Goal: Complete application form

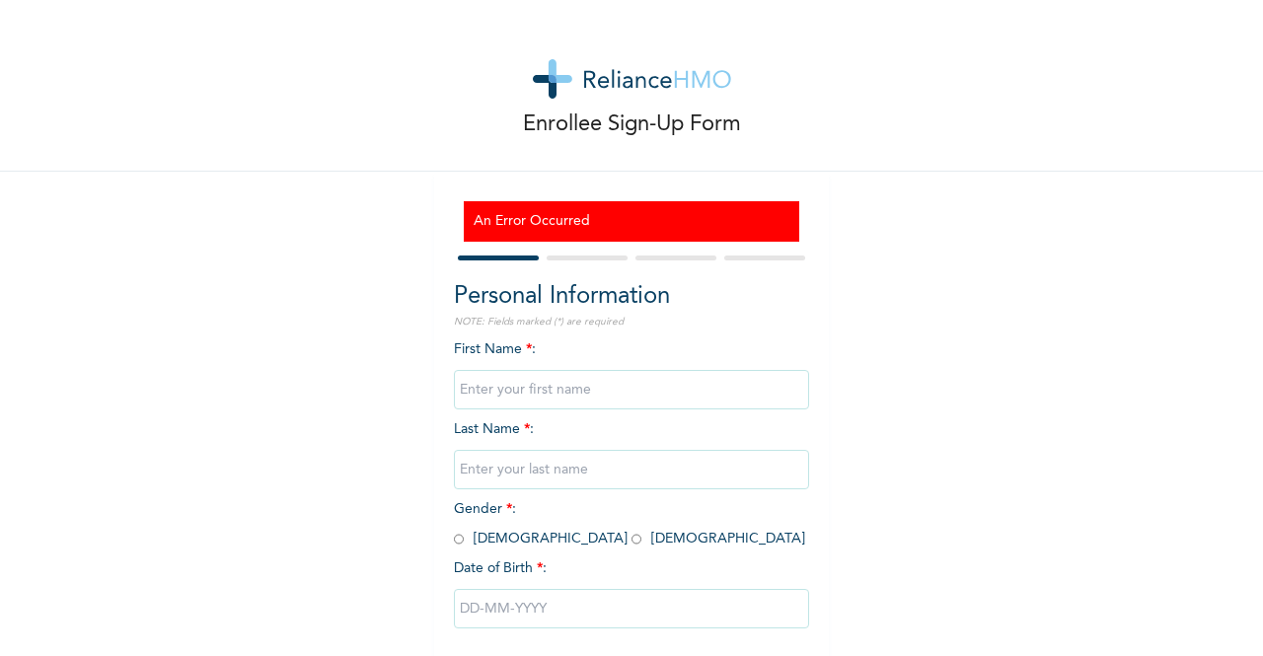
click at [576, 382] on input "text" at bounding box center [631, 389] width 355 height 39
type input "Ibukunoluwa"
click at [539, 476] on input "text" at bounding box center [631, 469] width 355 height 39
type input "Orojimi"
click at [512, 547] on div "First Name * : Ibukunoluwa Last Name * : Orojimi Gender * : Male Female Date of…" at bounding box center [631, 499] width 355 height 320
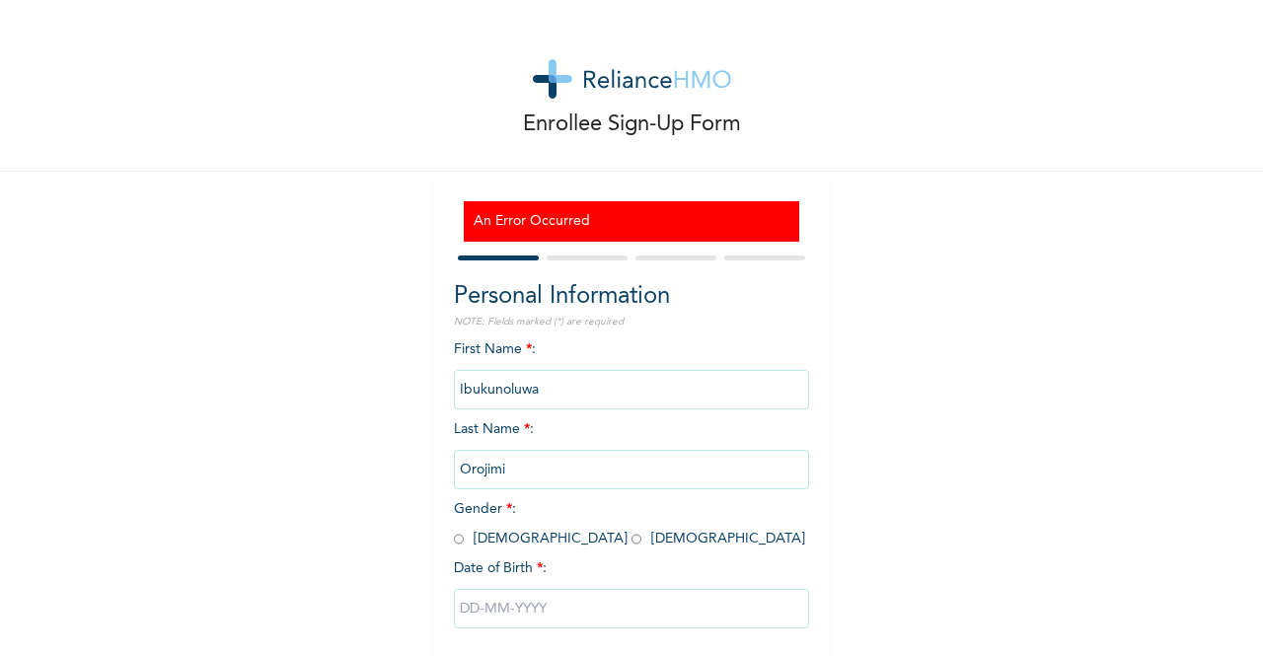
click at [631, 544] on input "radio" at bounding box center [636, 539] width 10 height 19
radio input "true"
click at [552, 612] on input "text" at bounding box center [631, 608] width 355 height 39
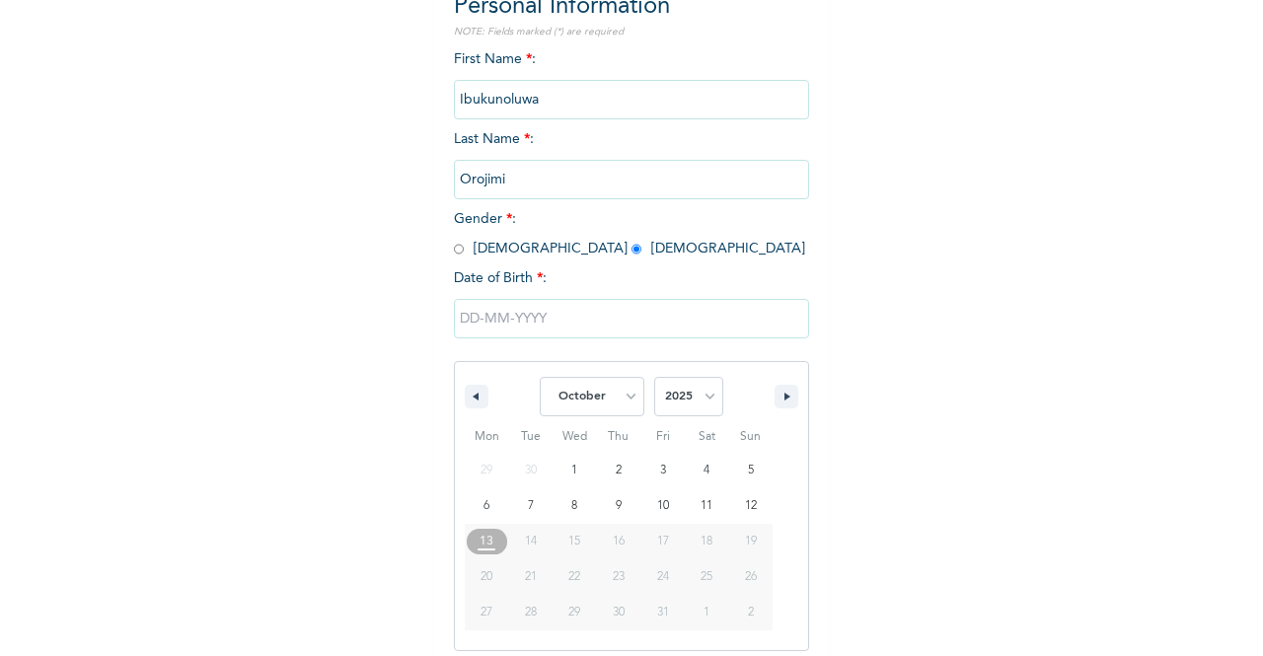
scroll to position [302, 0]
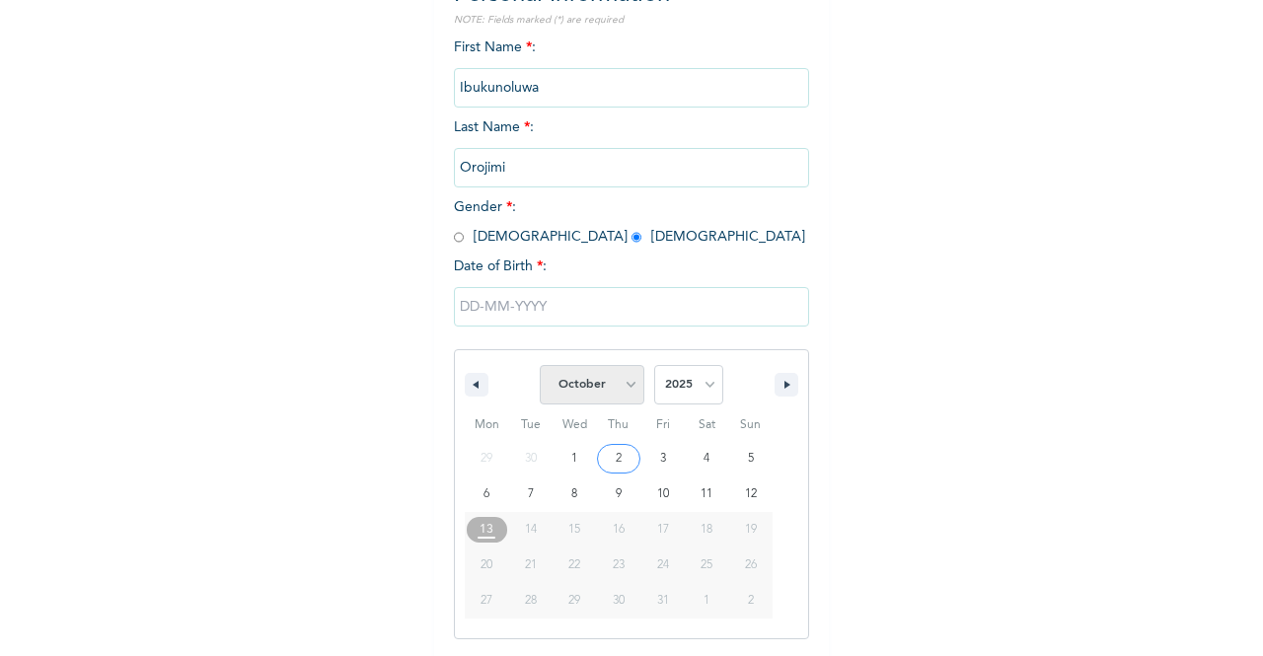
click at [624, 382] on select "January February March April May June July August September October November De…" at bounding box center [592, 384] width 105 height 39
select select "4"
click at [540, 367] on select "January February March April May June July August September October November De…" at bounding box center [592, 384] width 105 height 39
type input "05/26/2025"
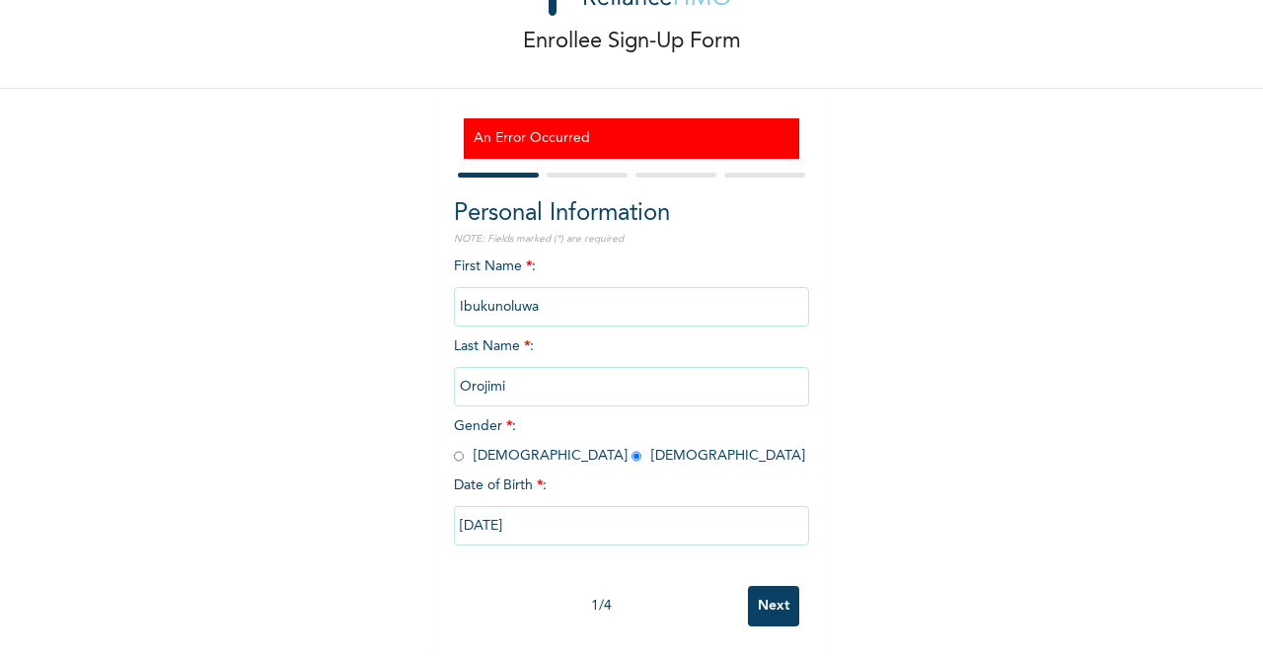
click at [554, 506] on input "05/26/2025" at bounding box center [631, 525] width 355 height 39
select select "4"
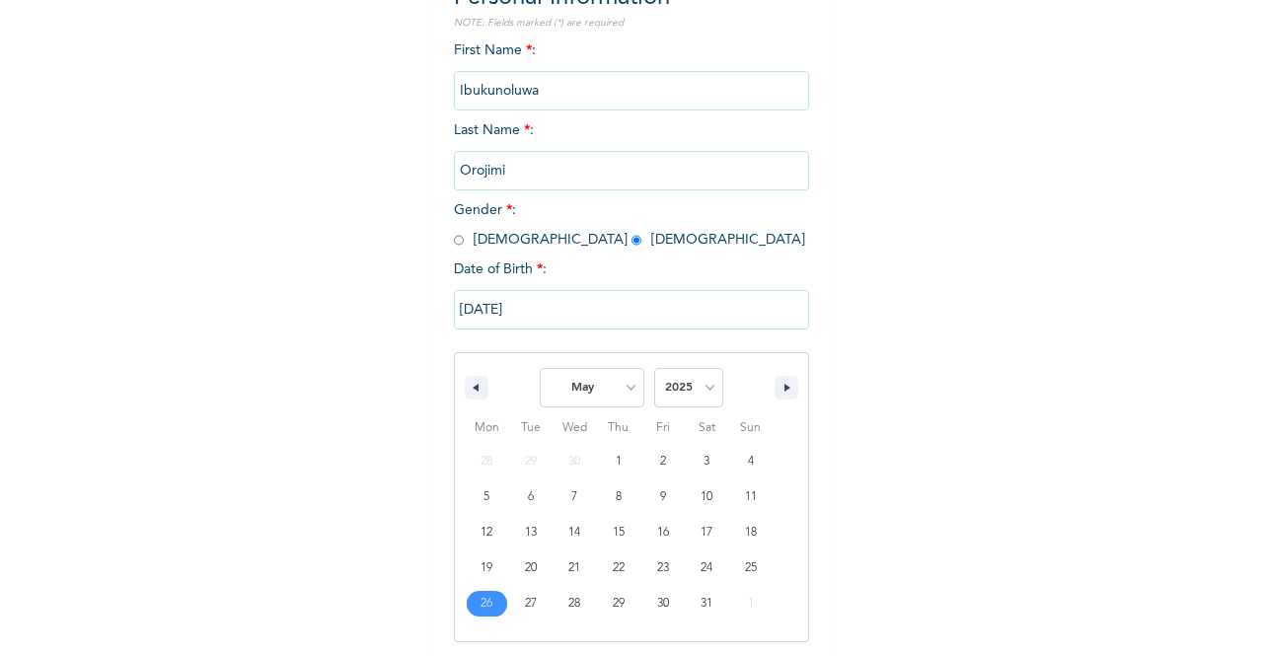
scroll to position [302, 0]
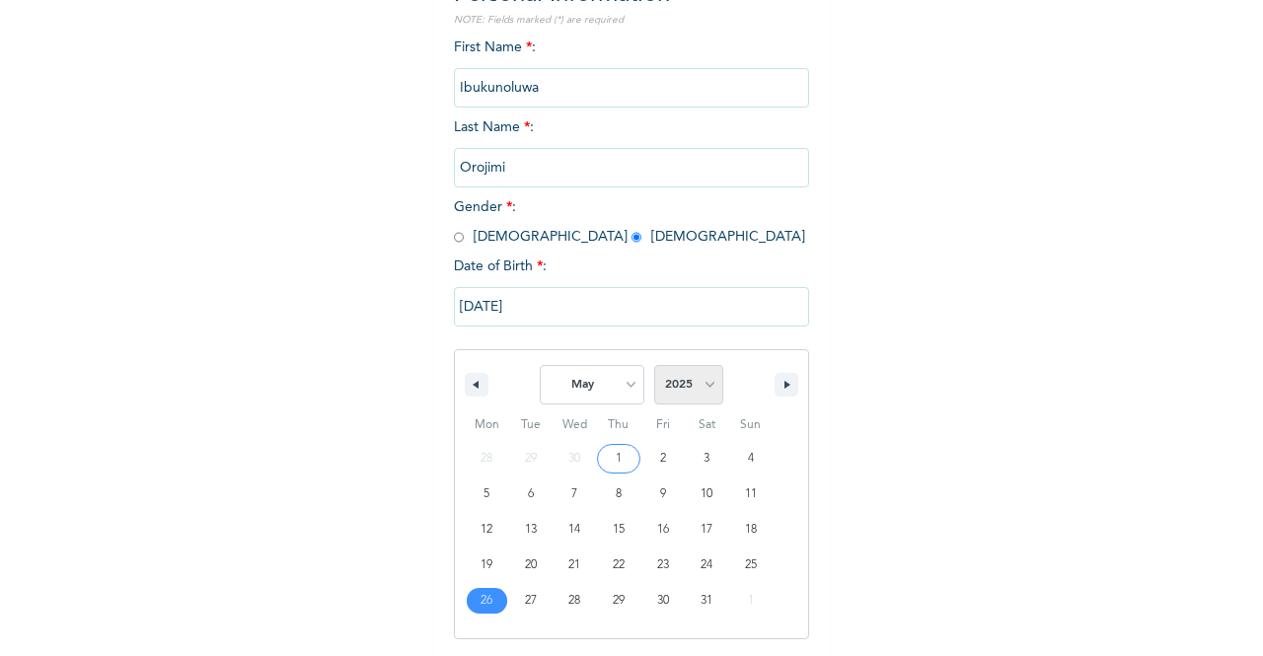
click at [696, 385] on select "2025 2024 2023 2022 2021 2020 2019 2018 2017 2016 2015 2014 2013 2012 2011 2010…" at bounding box center [688, 384] width 69 height 39
select select "1996"
click at [654, 367] on select "2025 2024 2023 2022 2021 2020 2019 2018 2017 2016 2015 2014 2013 2012 2011 2010…" at bounding box center [688, 384] width 69 height 39
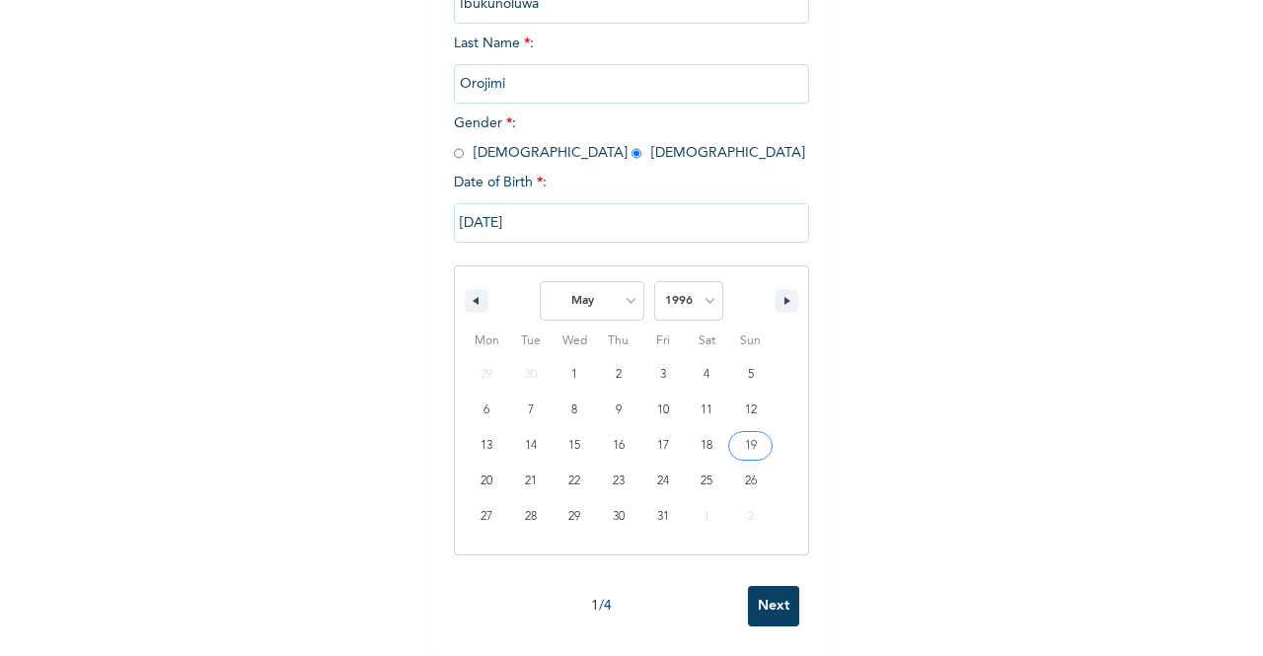
scroll to position [100, 0]
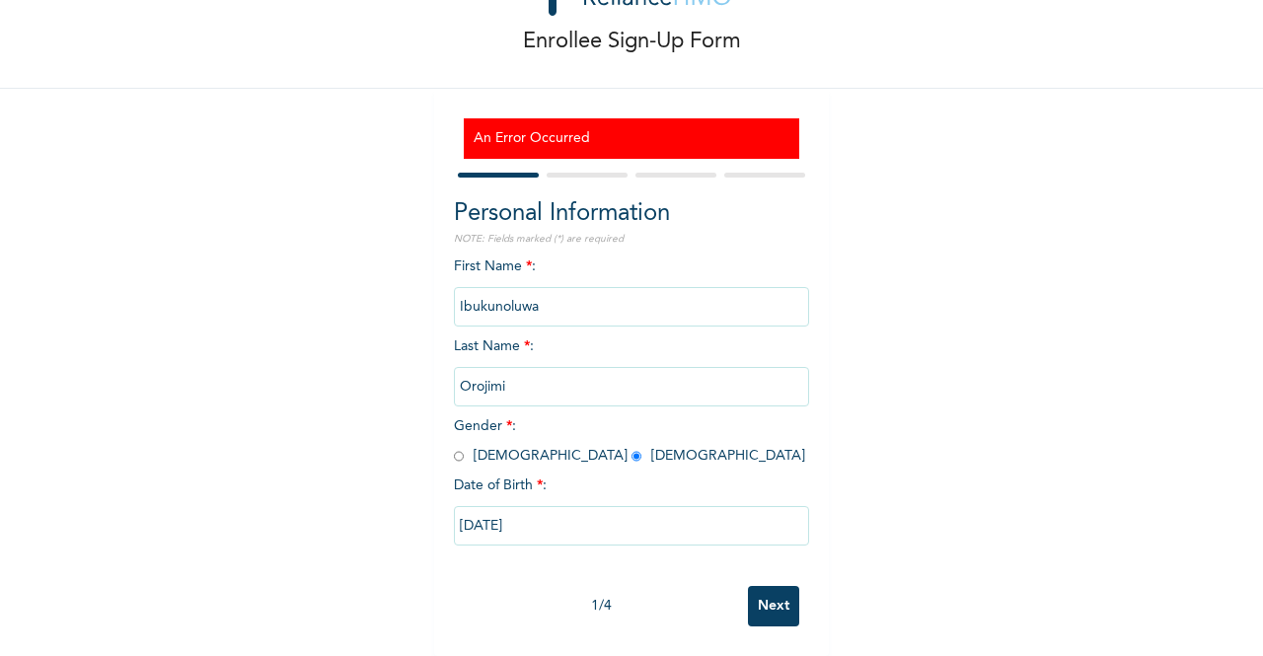
click at [767, 586] on input "Next" at bounding box center [773, 606] width 51 height 40
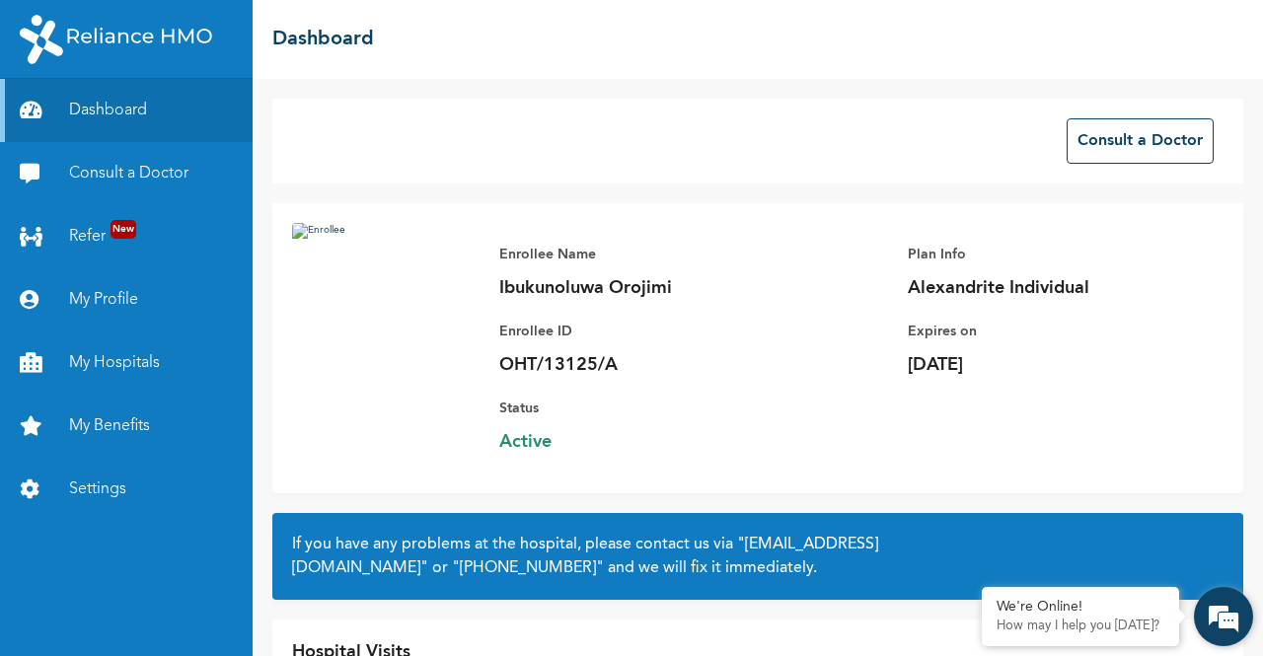
click at [1218, 618] on em at bounding box center [1223, 616] width 53 height 53
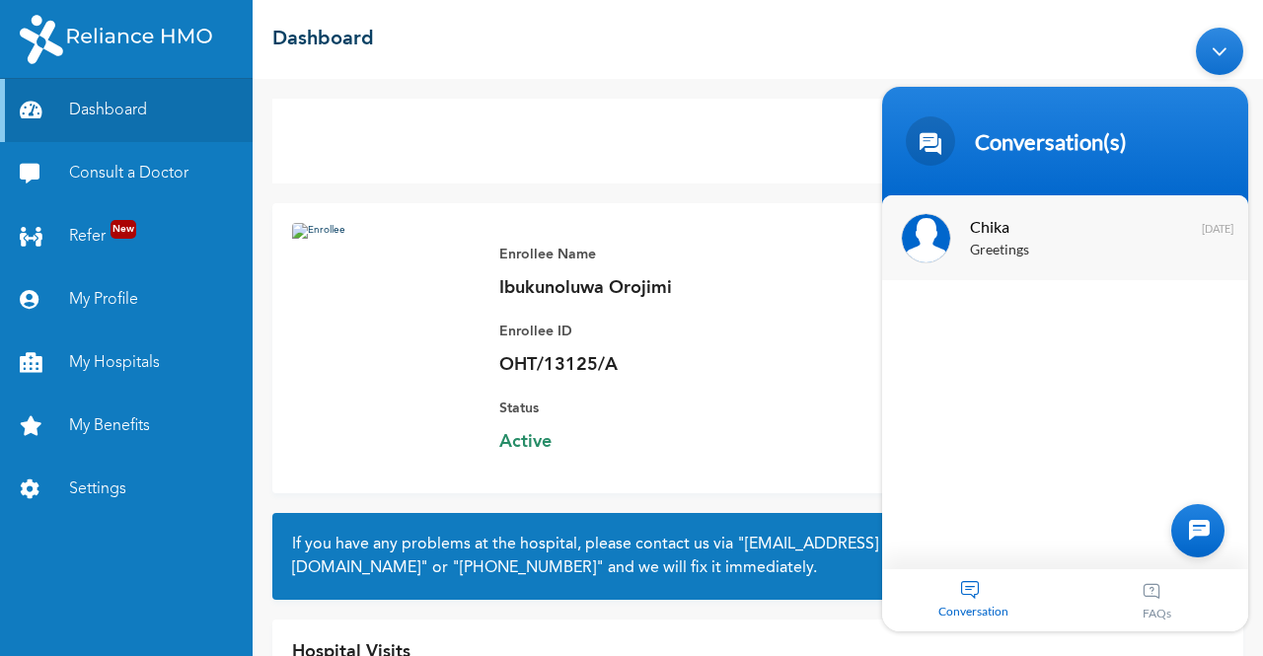
click at [1006, 227] on span "Chika" at bounding box center [1063, 226] width 186 height 27
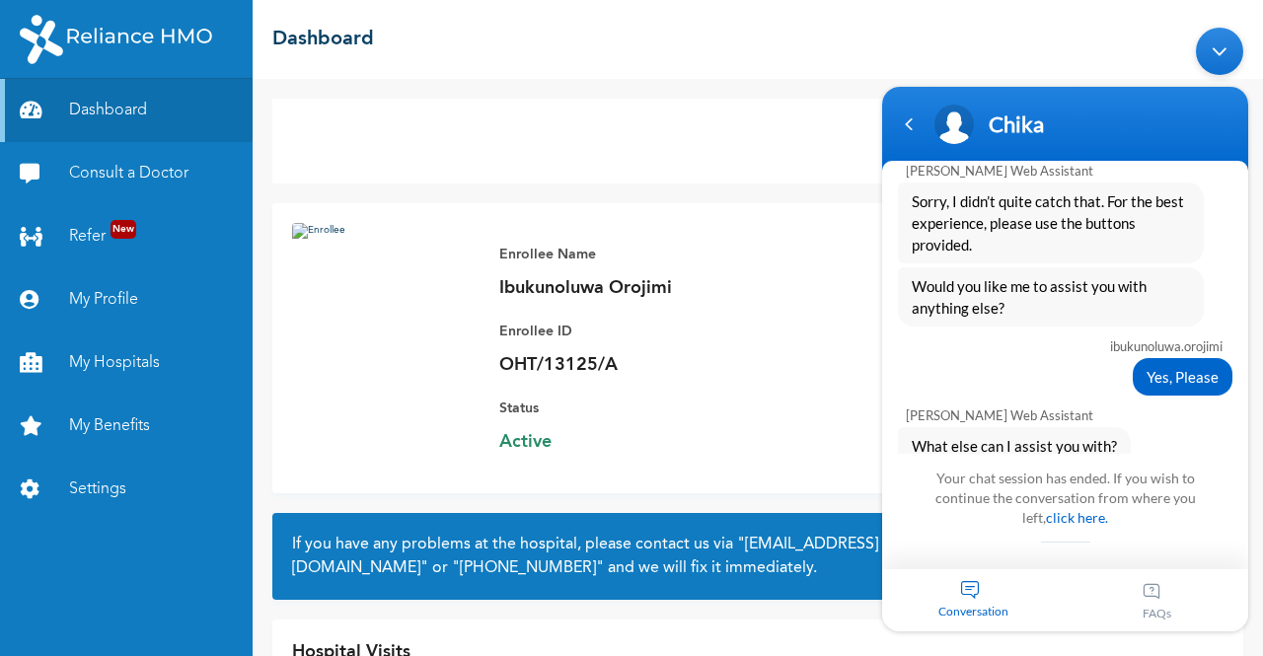
scroll to position [1886, 0]
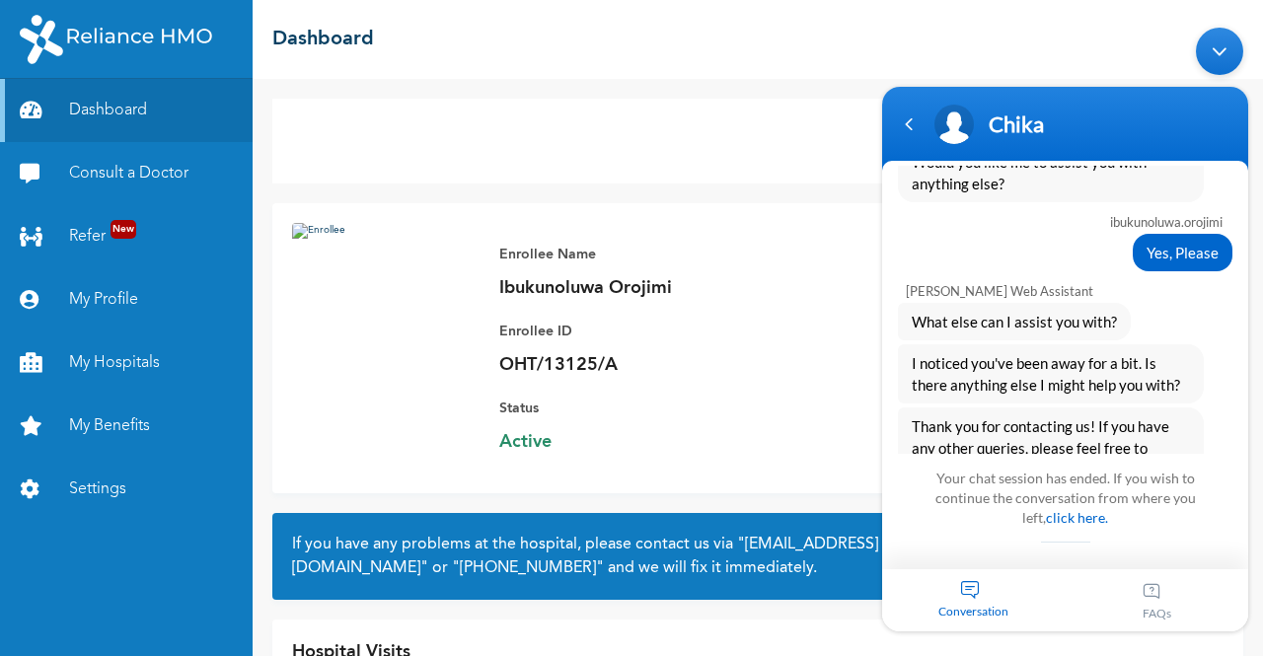
click at [1214, 48] on div "Minimize live chat window" at bounding box center [1219, 51] width 47 height 47
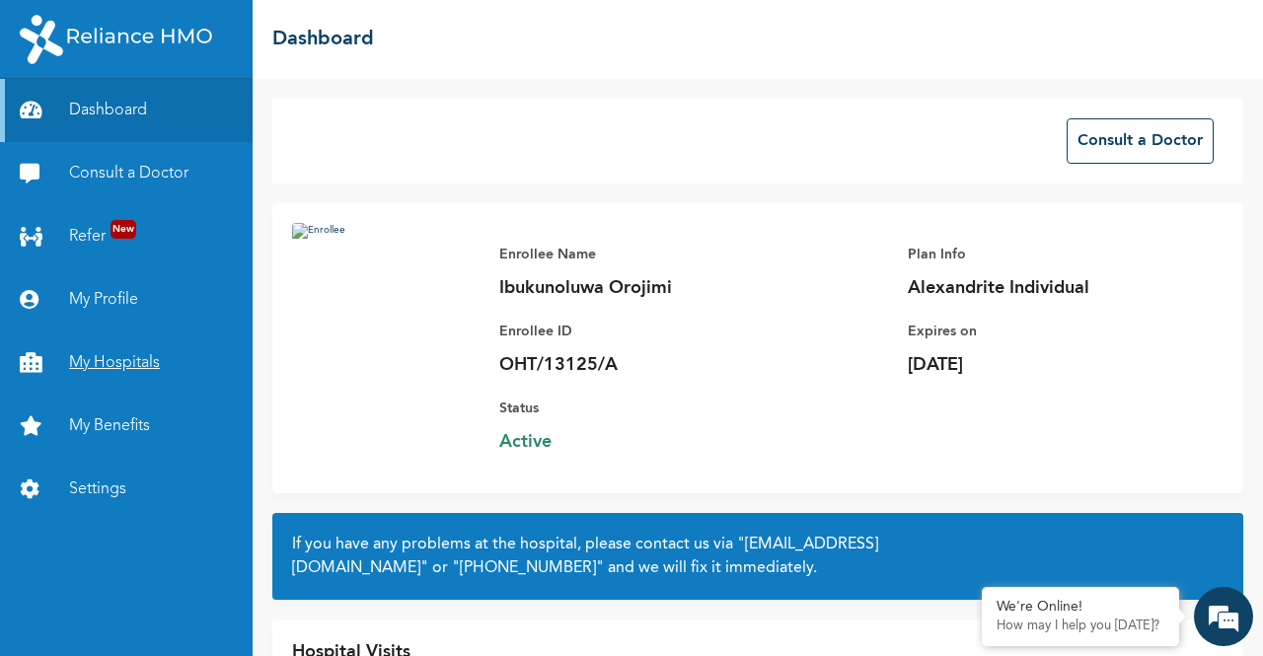
click at [102, 357] on link "My Hospitals" at bounding box center [126, 362] width 253 height 63
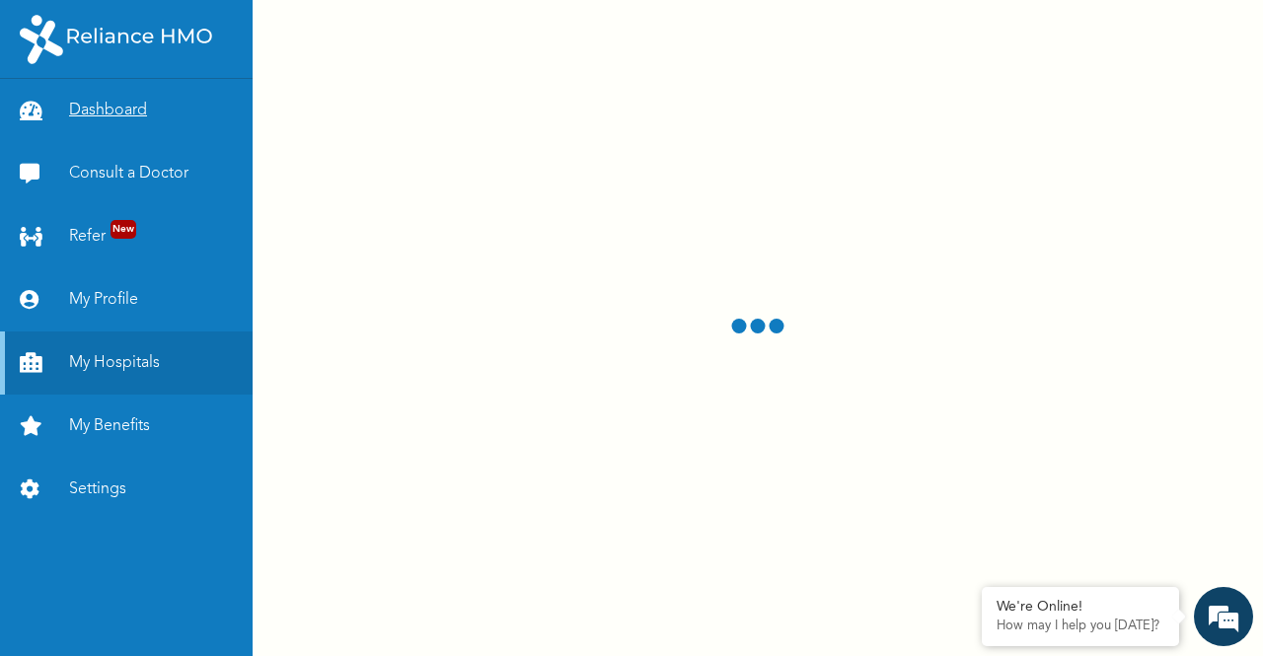
click at [196, 106] on link "Dashboard" at bounding box center [126, 110] width 253 height 63
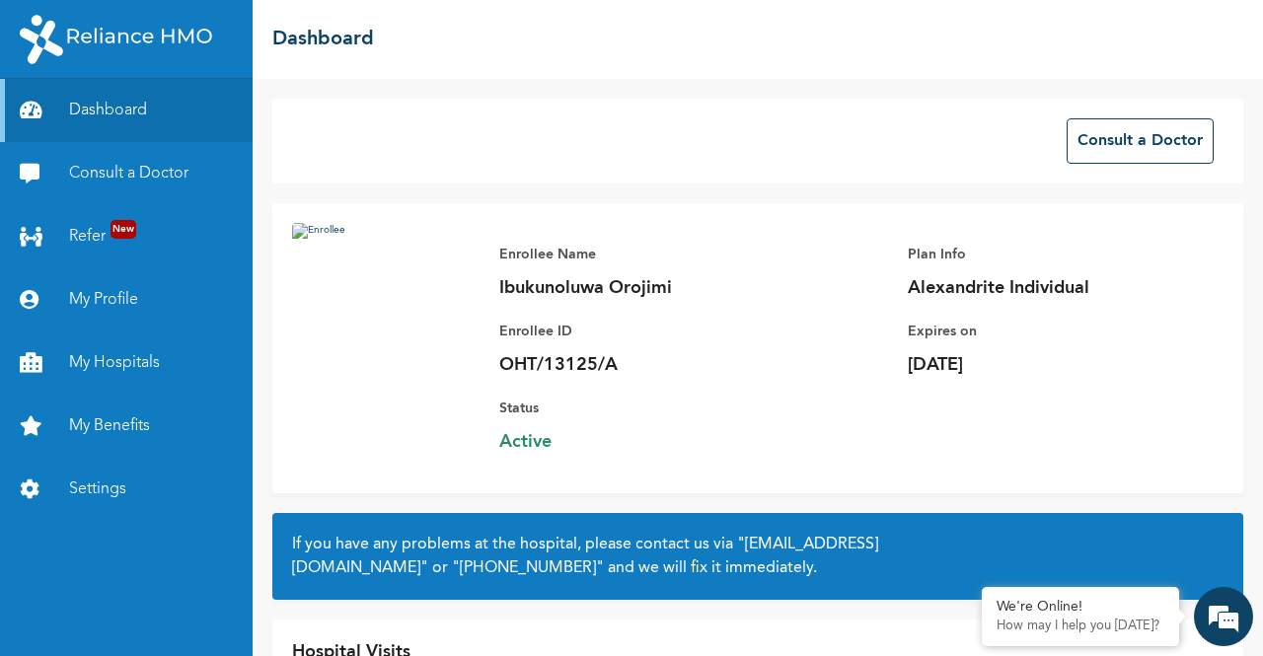
scroll to position [121, 0]
